Goal: Find specific page/section: Find specific page/section

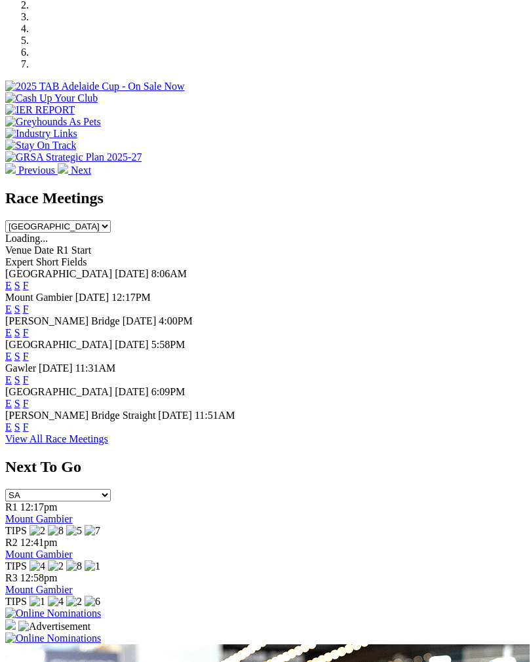
scroll to position [449, 0]
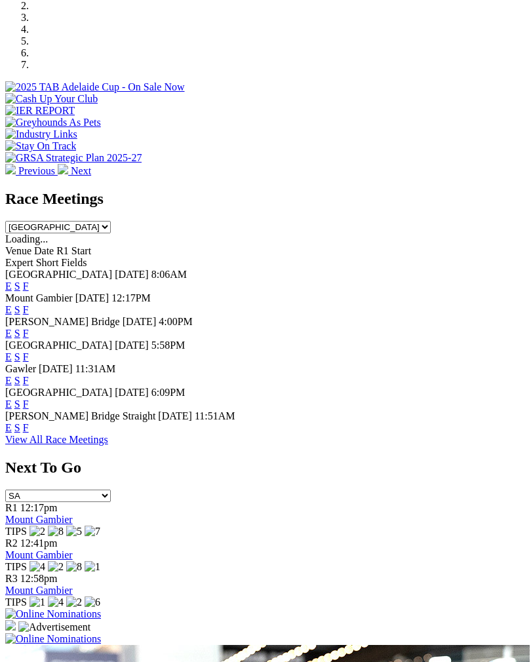
click at [29, 328] on link "F" at bounding box center [26, 333] width 6 height 11
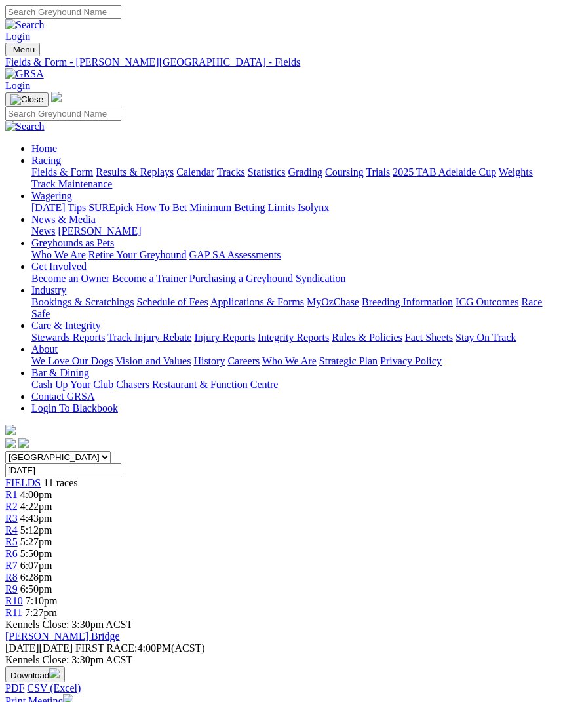
scroll to position [3, 0]
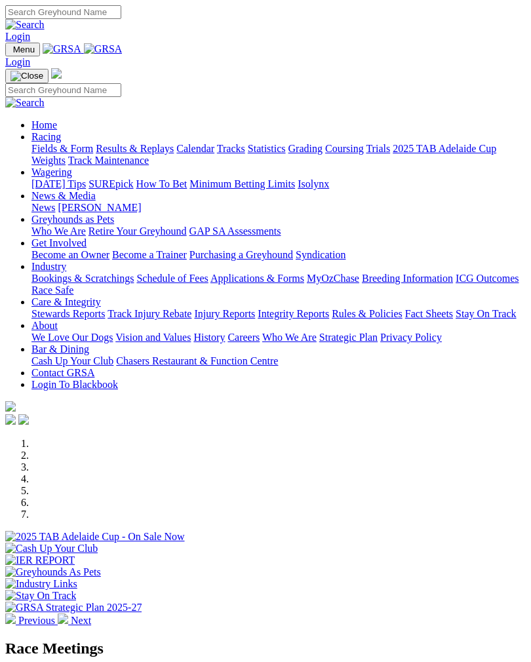
scroll to position [470, 0]
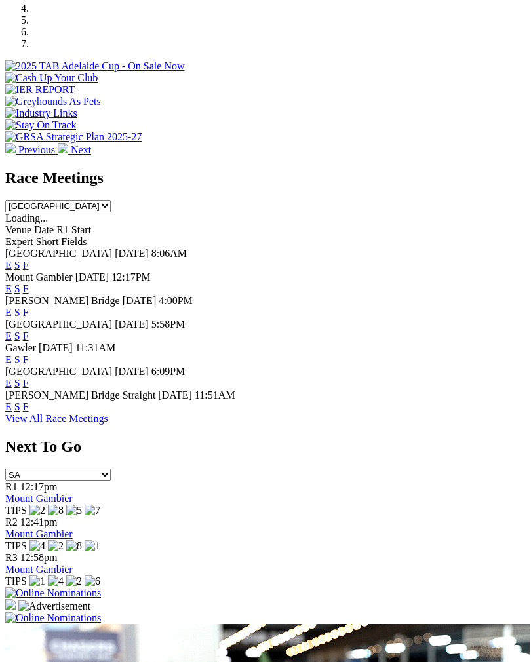
click at [29, 354] on link "F" at bounding box center [26, 359] width 6 height 11
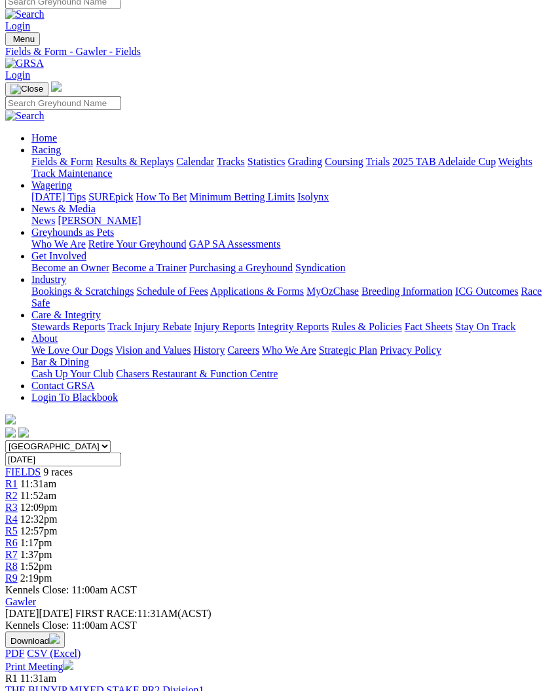
scroll to position [10, 0]
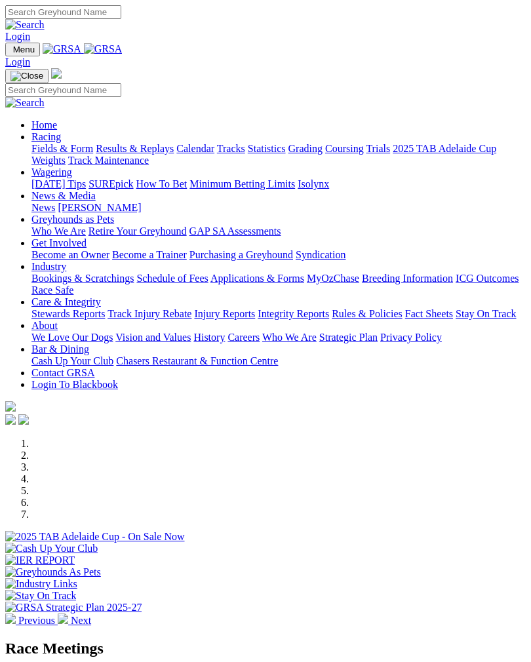
scroll to position [470, 0]
